Goal: Download file/media

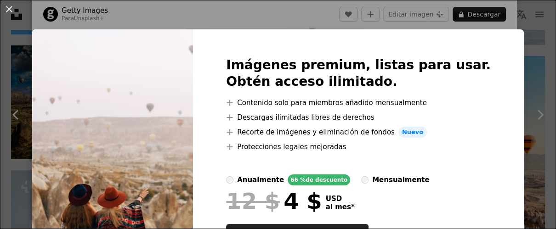
click at [305, 19] on div "An X shape Imágenes premium, listas para usar. Obtén acceso ilimitado. A plus s…" at bounding box center [278, 114] width 556 height 229
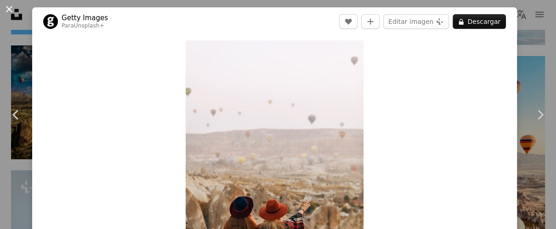
click at [7, 9] on button "An X shape" at bounding box center [9, 9] width 11 height 11
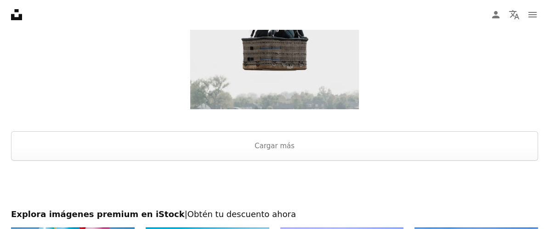
scroll to position [5484, 0]
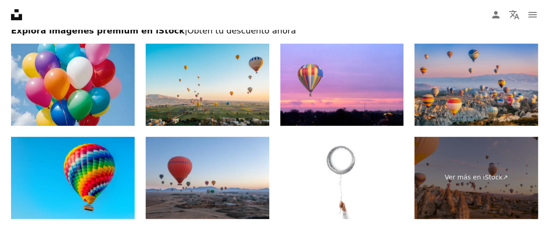
click at [512, 87] on img at bounding box center [476, 85] width 124 height 82
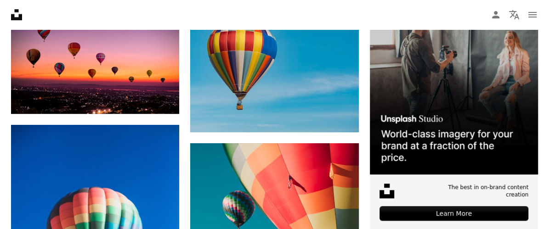
scroll to position [0, 0]
